Goal: Use online tool/utility: Use online tool/utility

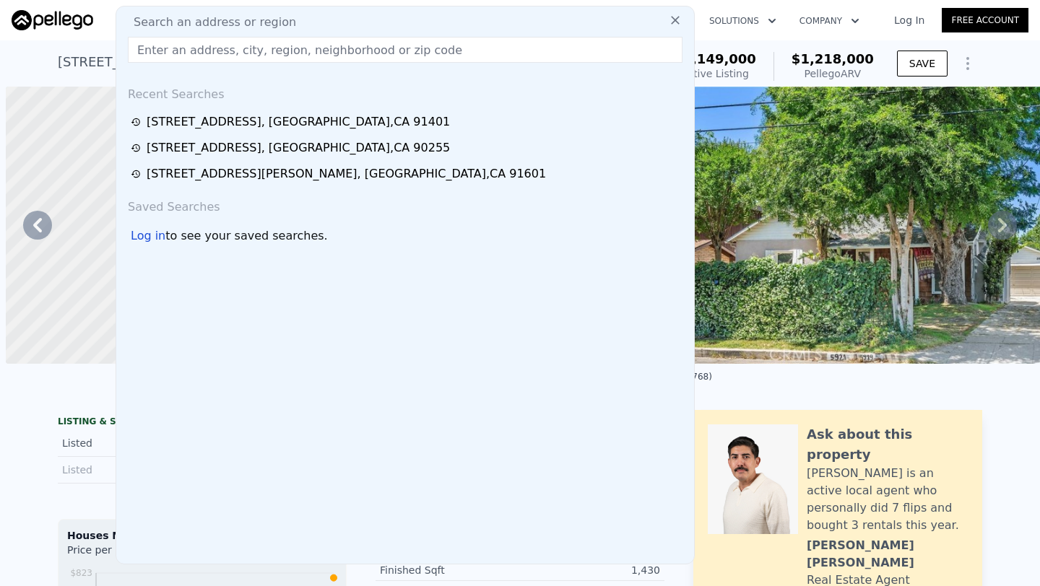
scroll to position [0, 10461]
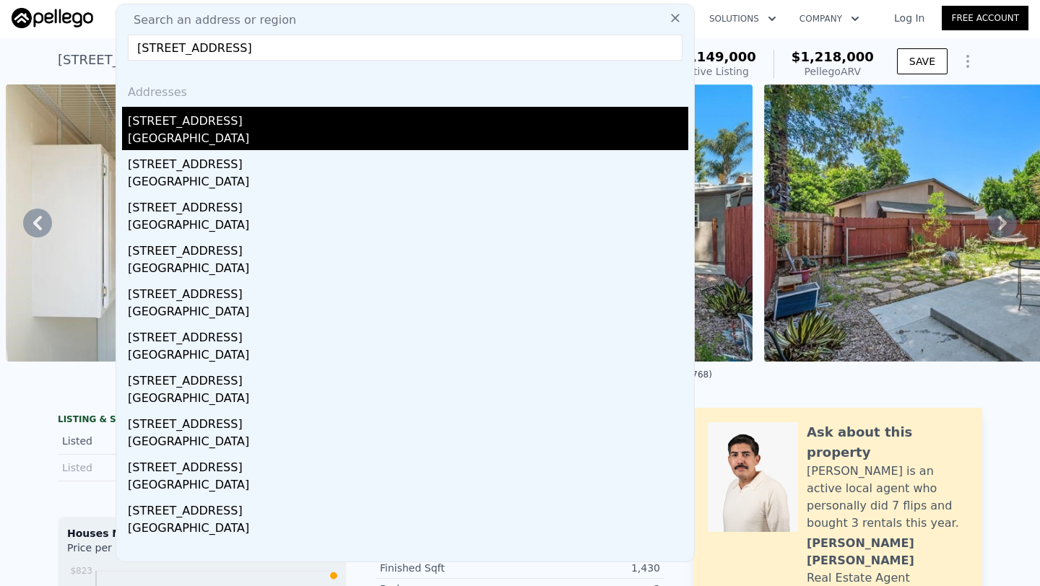
type input "[STREET_ADDRESS]"
click at [235, 125] on div "[STREET_ADDRESS]" at bounding box center [408, 118] width 560 height 23
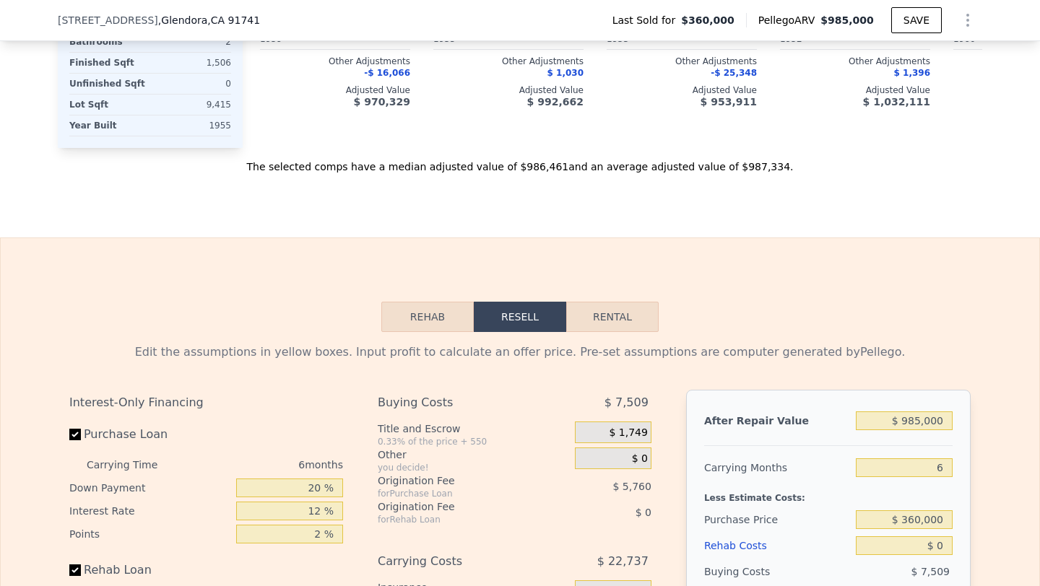
scroll to position [1883, 0]
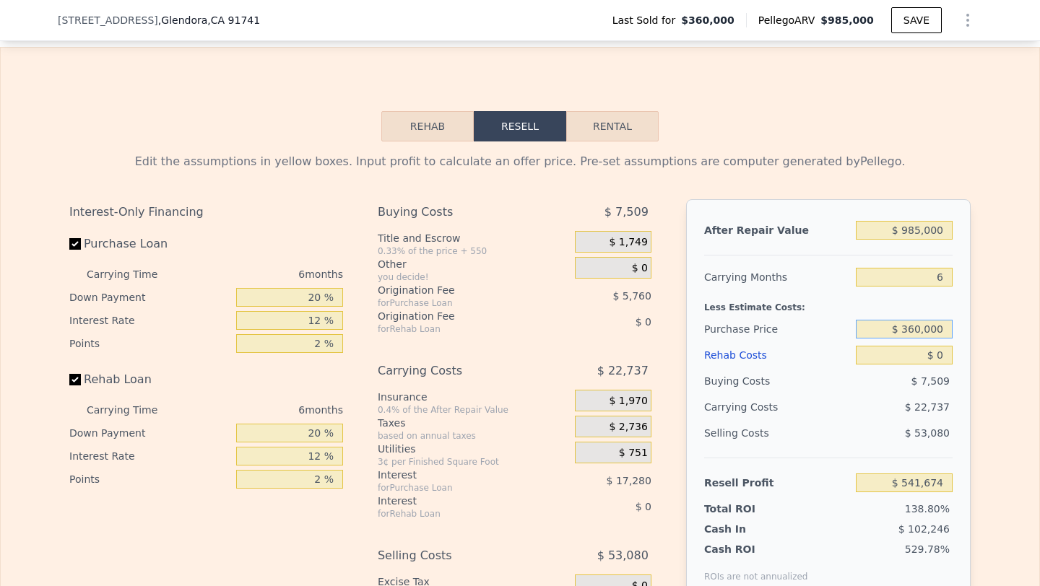
click at [945, 339] on input "$ 360,000" at bounding box center [904, 329] width 97 height 19
type input "$ 3"
type input "$ 700,000"
click at [437, 135] on button "Rehab" at bounding box center [427, 126] width 92 height 30
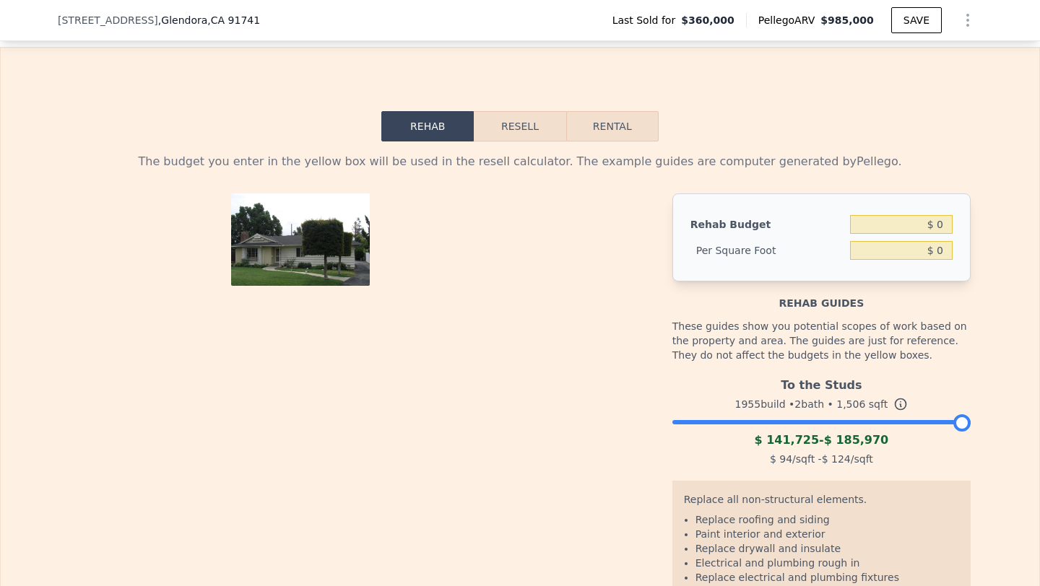
click at [231, 268] on img at bounding box center [300, 246] width 139 height 104
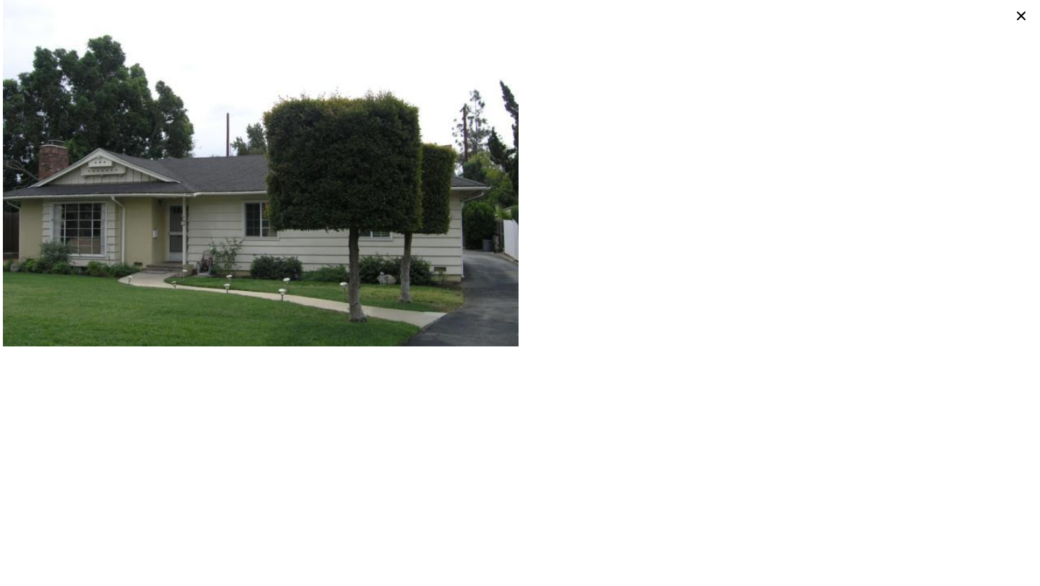
click at [1018, 9] on icon at bounding box center [1021, 16] width 20 height 20
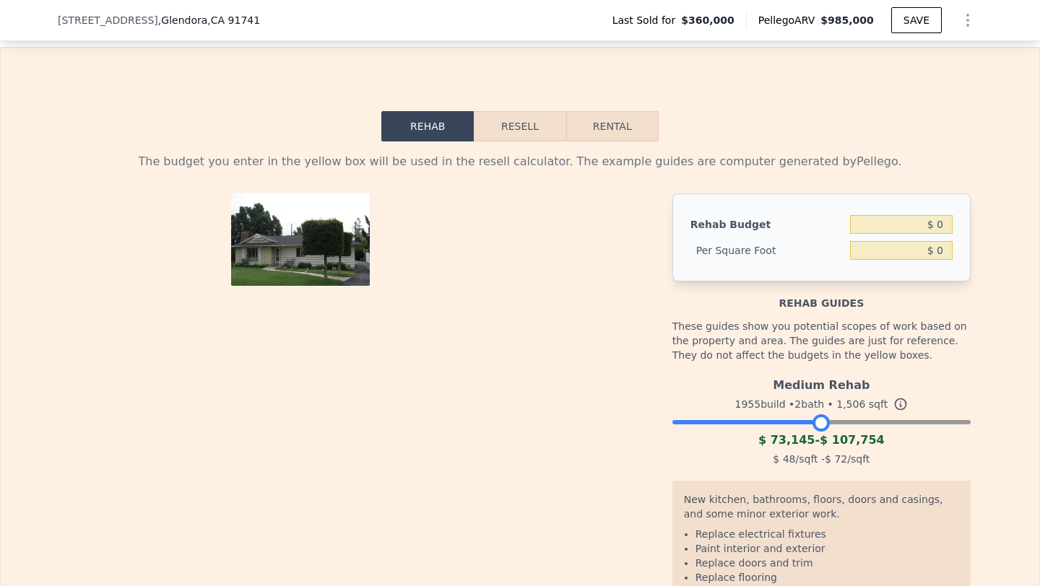
click at [822, 423] on div at bounding box center [821, 419] width 298 height 9
click at [529, 137] on button "Resell" at bounding box center [520, 126] width 92 height 30
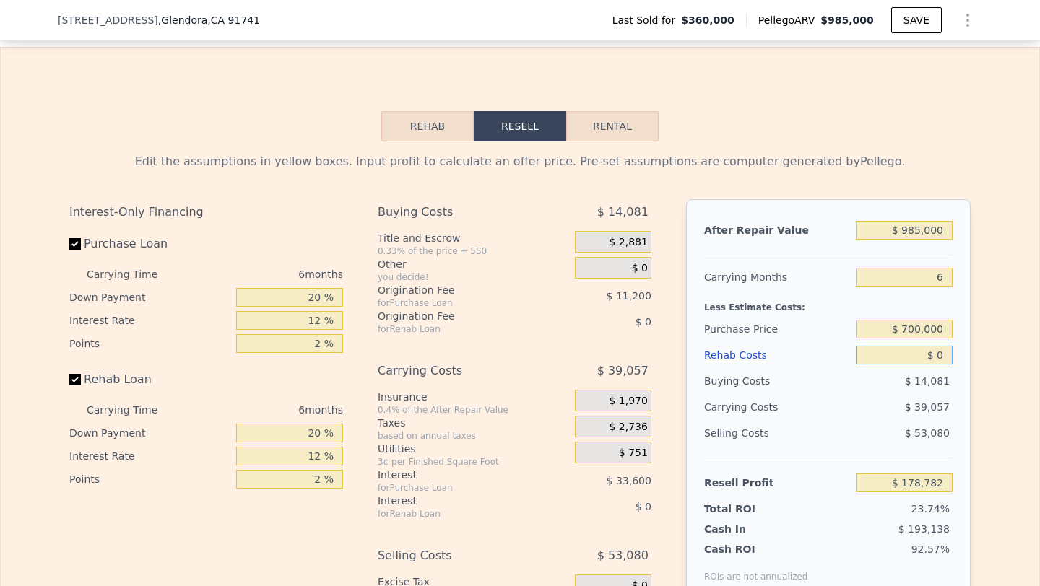
click at [935, 365] on input "$ 0" at bounding box center [904, 355] width 97 height 19
click at [940, 365] on input "$ 0" at bounding box center [904, 355] width 97 height 19
type input "$ 7"
type input "$ 178,775"
type input "$ 75"
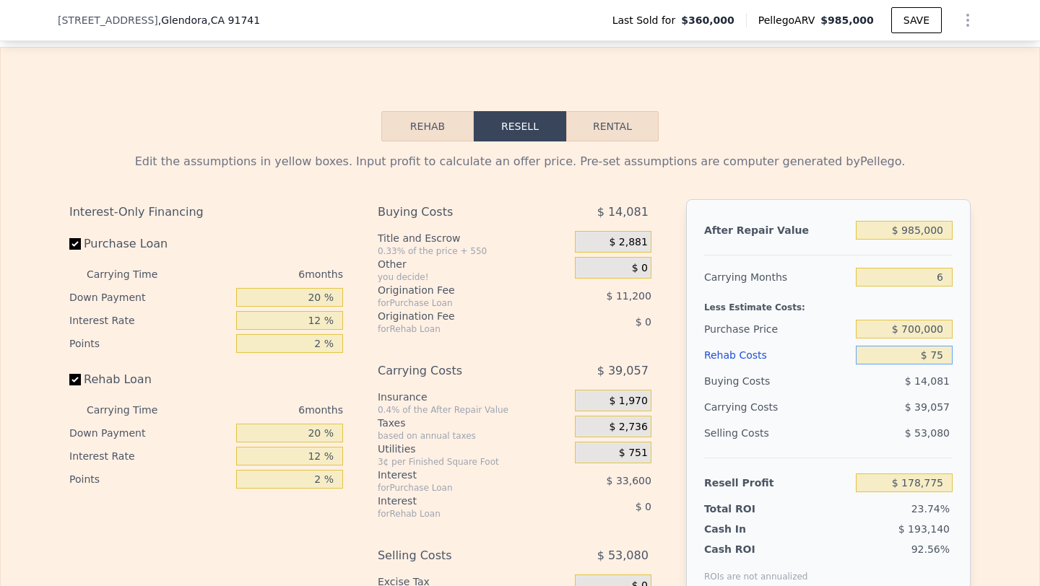
type input "$ 178,700"
type input "$ 7,500"
type input "$ 170,802"
type input "$ 75,000"
type input "$ 98,982"
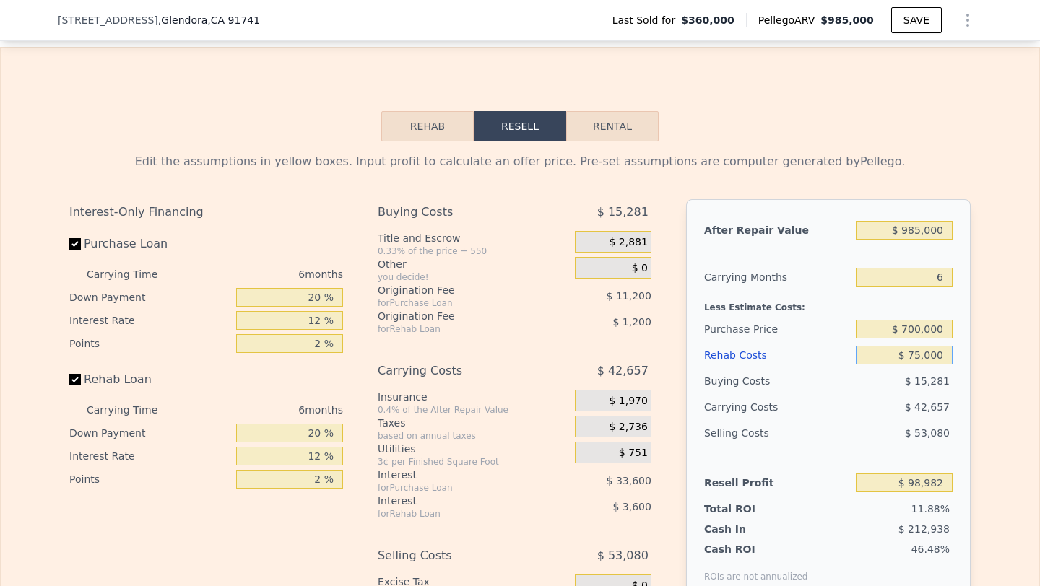
type input "$ 75,000"
click at [865, 446] on div "$ 53,080" at bounding box center [904, 433] width 97 height 26
click at [922, 339] on input "$ 700,000" at bounding box center [904, 329] width 97 height 19
type input "$ 705,000"
type input "$ 93,645"
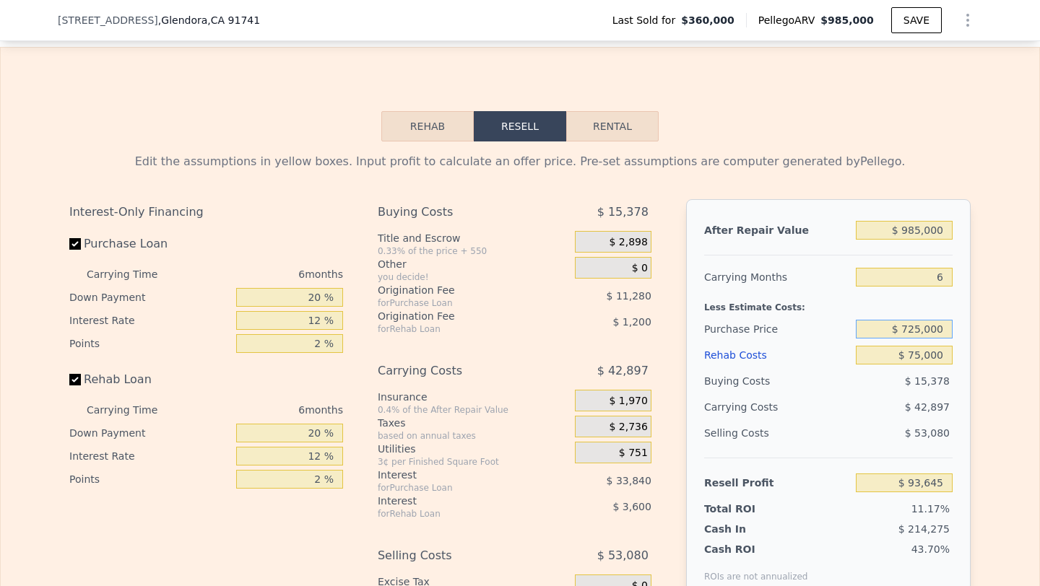
type input "$ 725,000"
click at [879, 394] on div "$ 15,378" at bounding box center [904, 381] width 97 height 26
type input "$ 72,299"
